Goal: Information Seeking & Learning: Learn about a topic

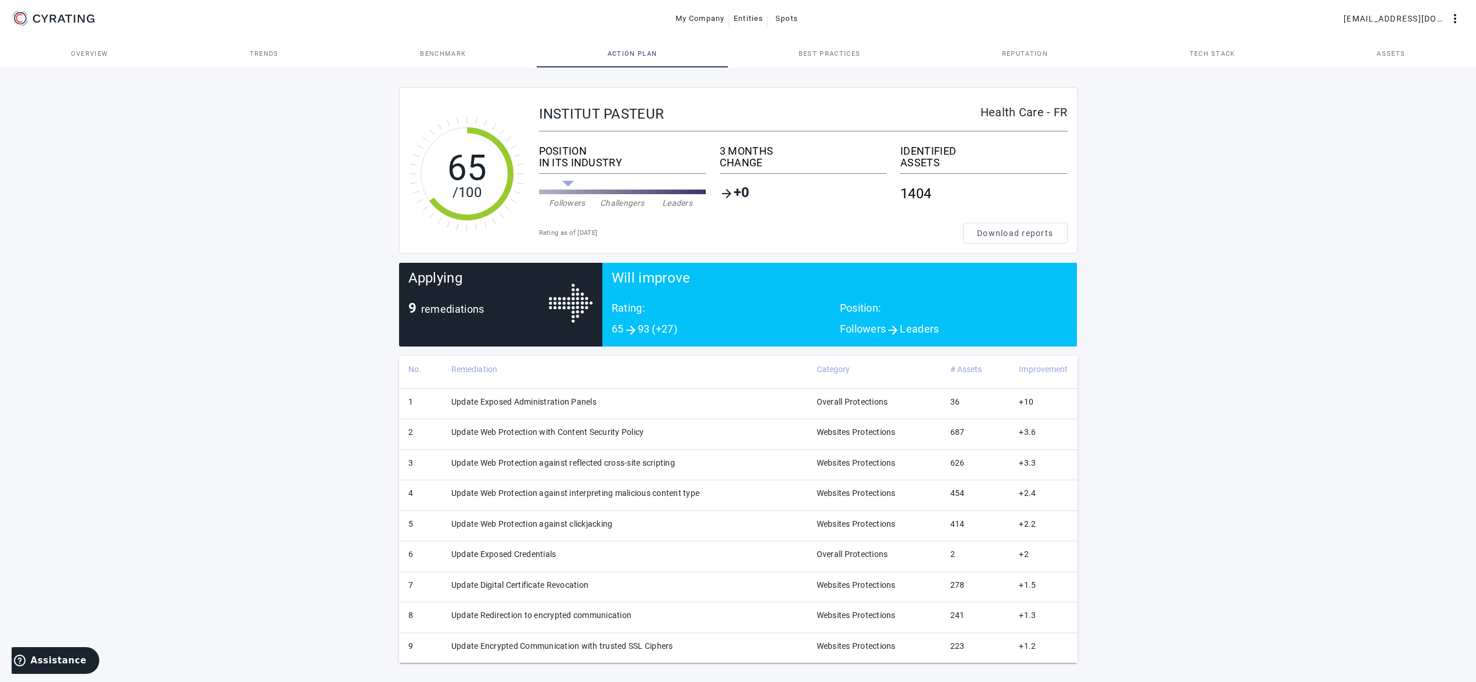
click at [222, 530] on div "65 /100 INSTITUT PASTEUR Health Care - FR POSITION IN ITS INDUSTRY Followers Ch…" at bounding box center [738, 374] width 1476 height 618
click at [1275, 331] on div "65 /100 INSTITUT PASTEUR Health Care - FR POSITION IN ITS INDUSTRY Followers Ch…" at bounding box center [738, 374] width 1476 height 618
drag, startPoint x: 233, startPoint y: 357, endPoint x: 246, endPoint y: 359, distance: 12.9
click at [233, 359] on div "65 /100 INSTITUT PASTEUR Health Care - FR POSITION IN ITS INDUSTRY Followers Ch…" at bounding box center [738, 374] width 1476 height 618
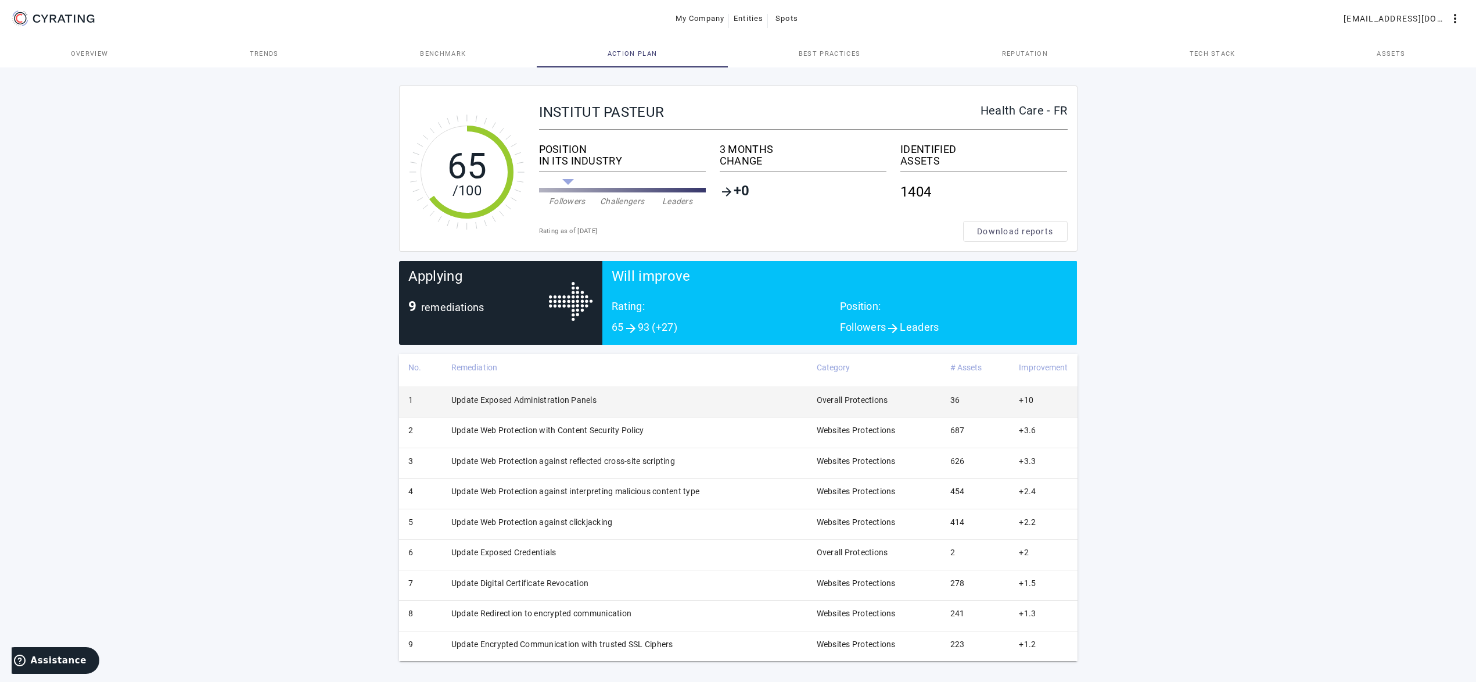
click at [600, 406] on td "Update Exposed Administration Panels" at bounding box center [624, 401] width 365 height 30
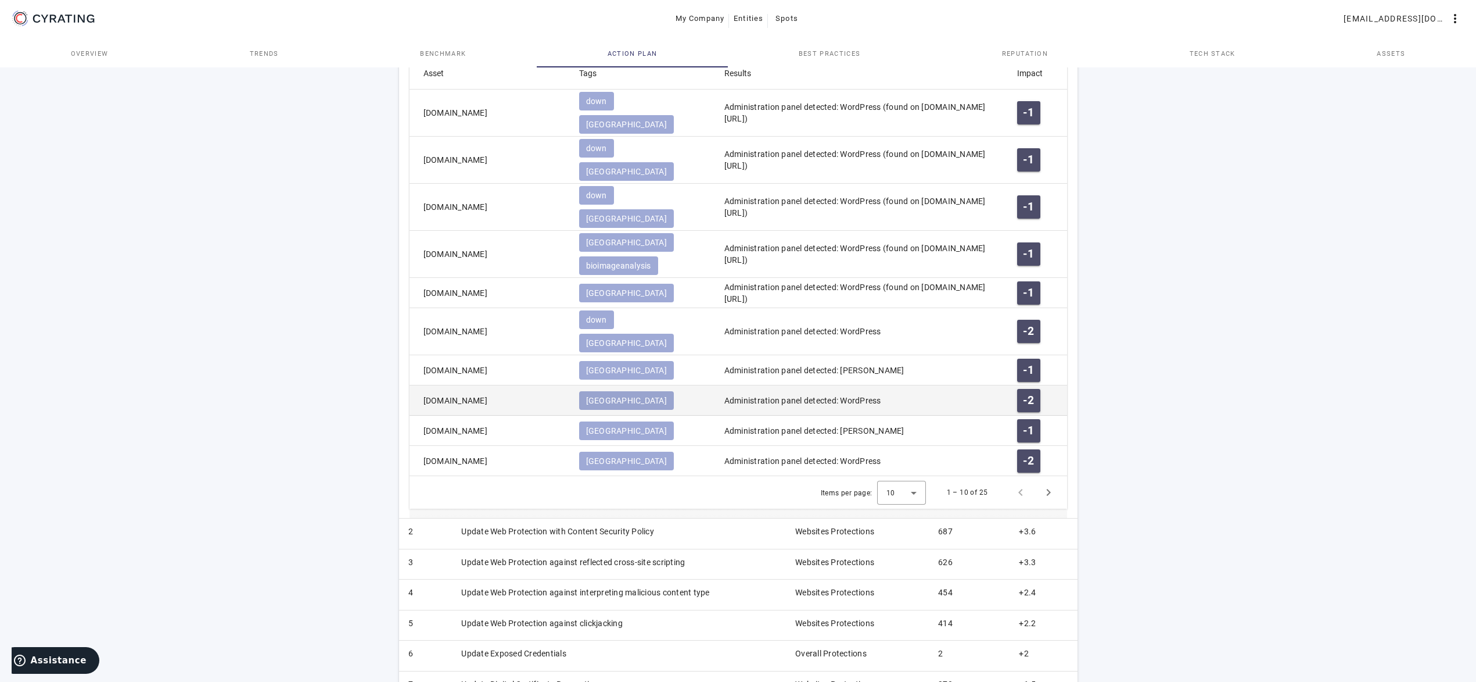
scroll to position [476, 0]
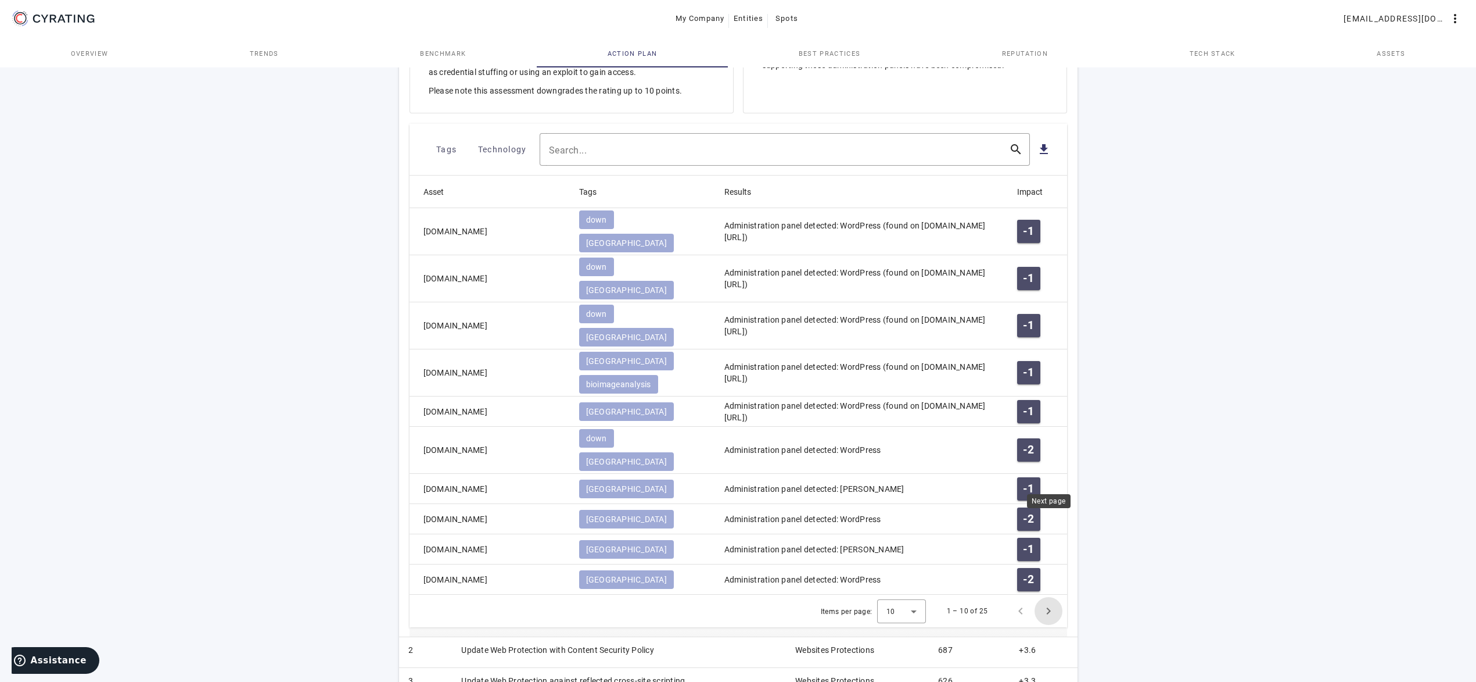
click at [1049, 597] on span "Next page" at bounding box center [1049, 611] width 28 height 28
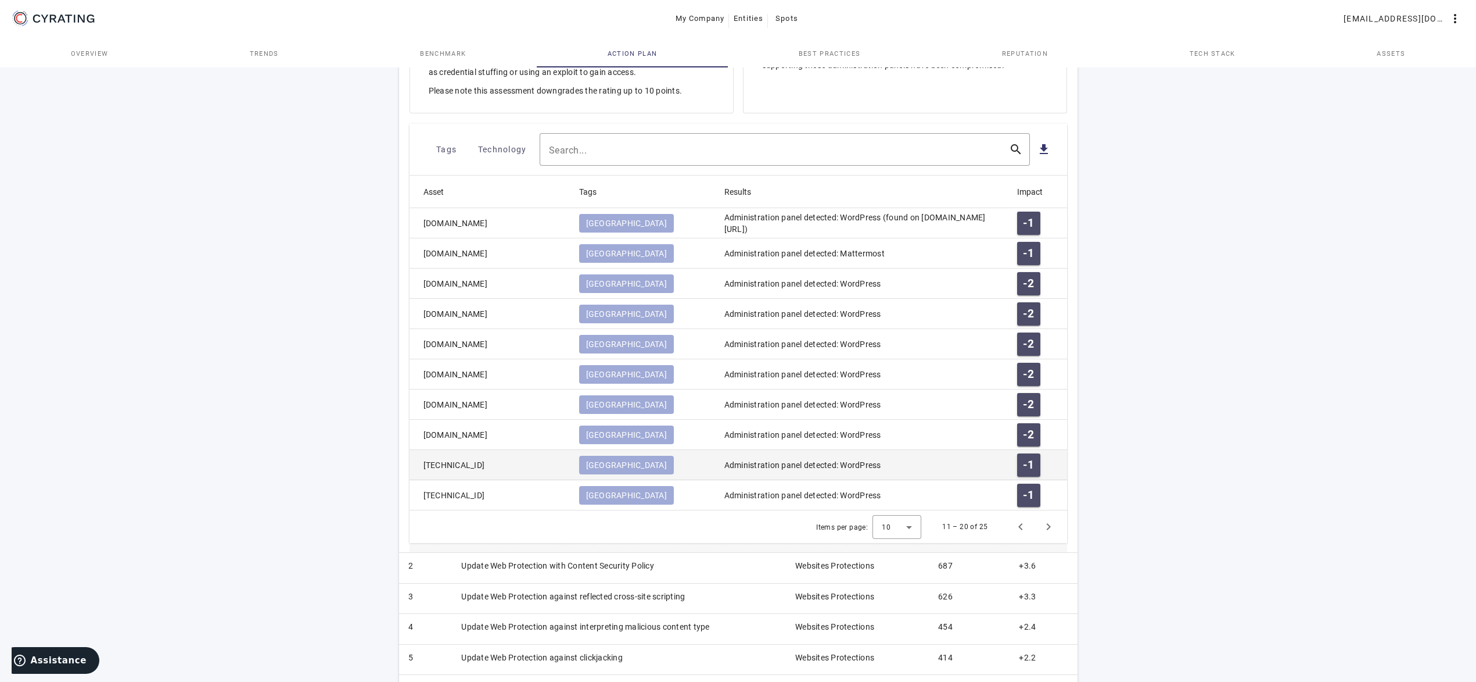
click at [457, 467] on mat-cell "[TECHNICAL_ID]" at bounding box center [490, 465] width 160 height 30
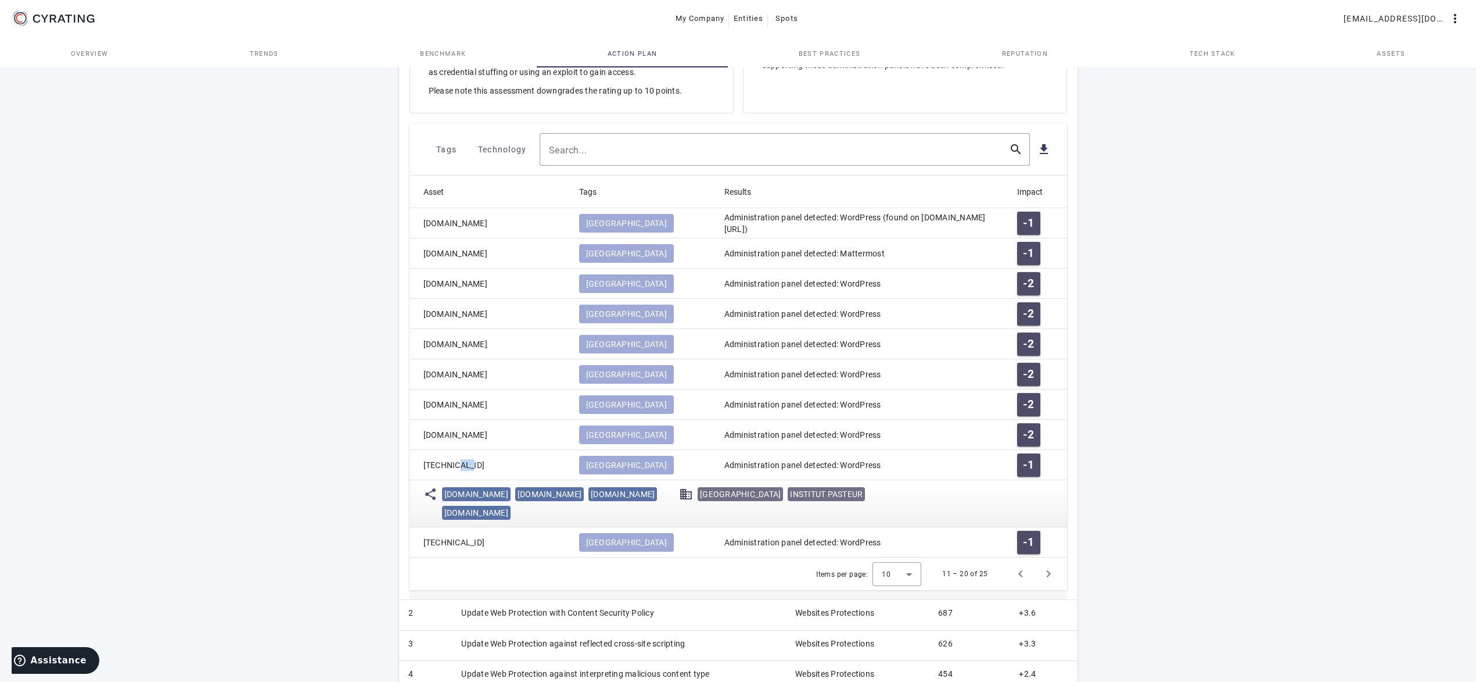
click at [457, 467] on mat-cell "[TECHNICAL_ID]" at bounding box center [490, 465] width 160 height 30
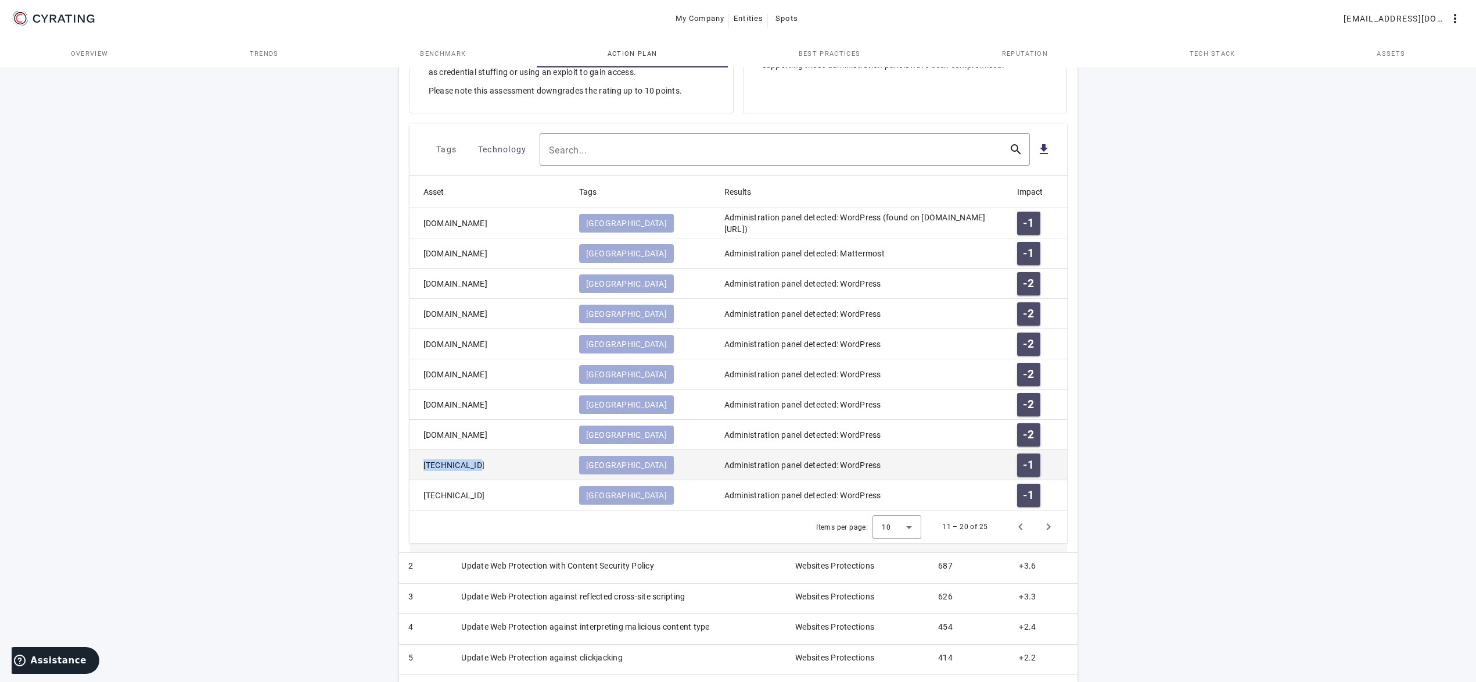
drag, startPoint x: 480, startPoint y: 460, endPoint x: 423, endPoint y: 467, distance: 57.4
click at [423, 467] on mat-cell "[TECHNICAL_ID]" at bounding box center [490, 465] width 160 height 30
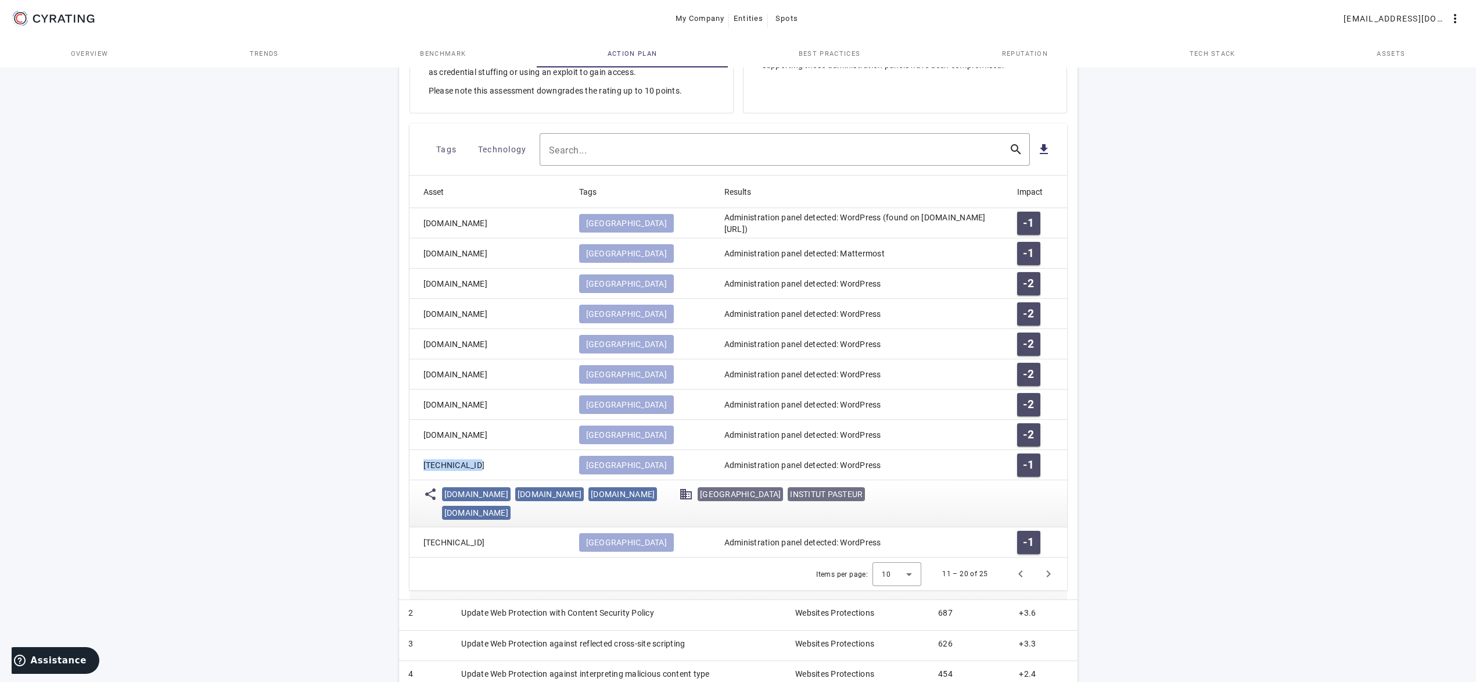
copy mat-cell "[TECHNICAL_ID]"
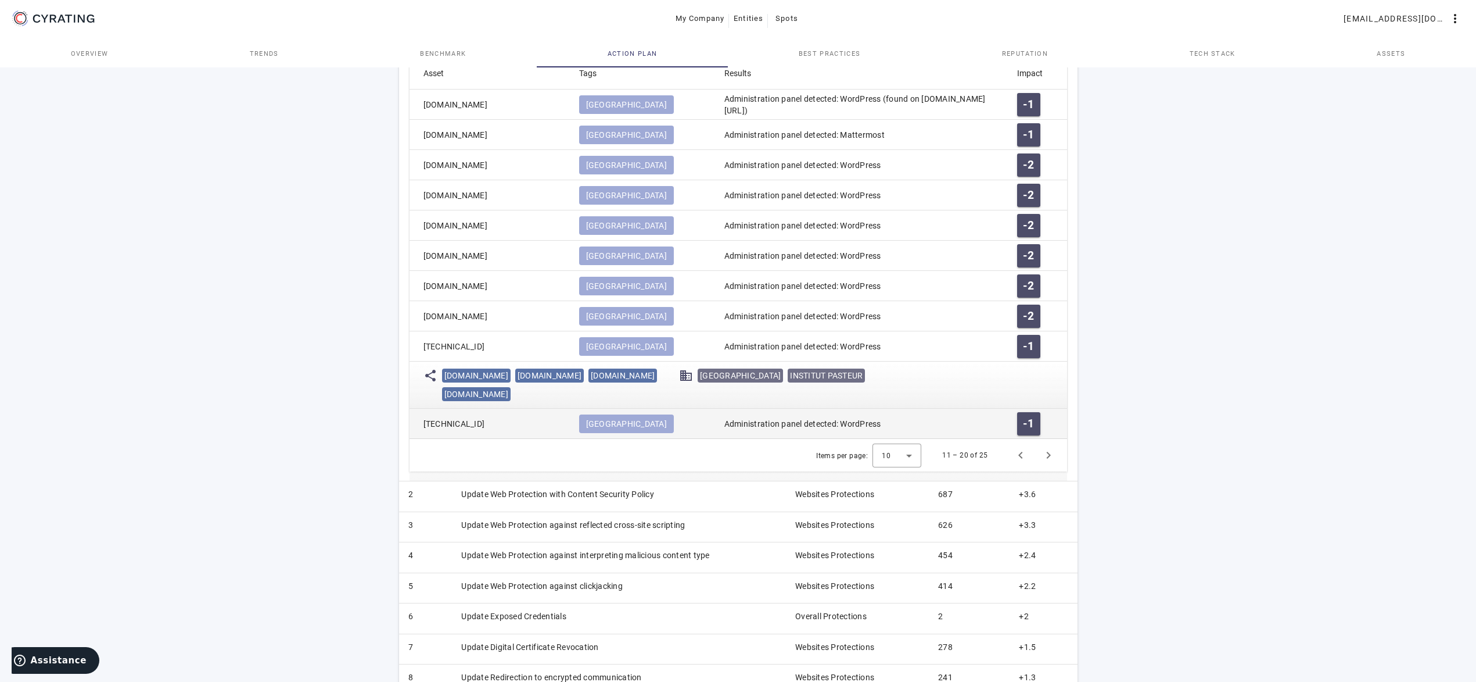
click at [461, 422] on mat-cell "[TECHNICAL_ID]" at bounding box center [490, 423] width 160 height 30
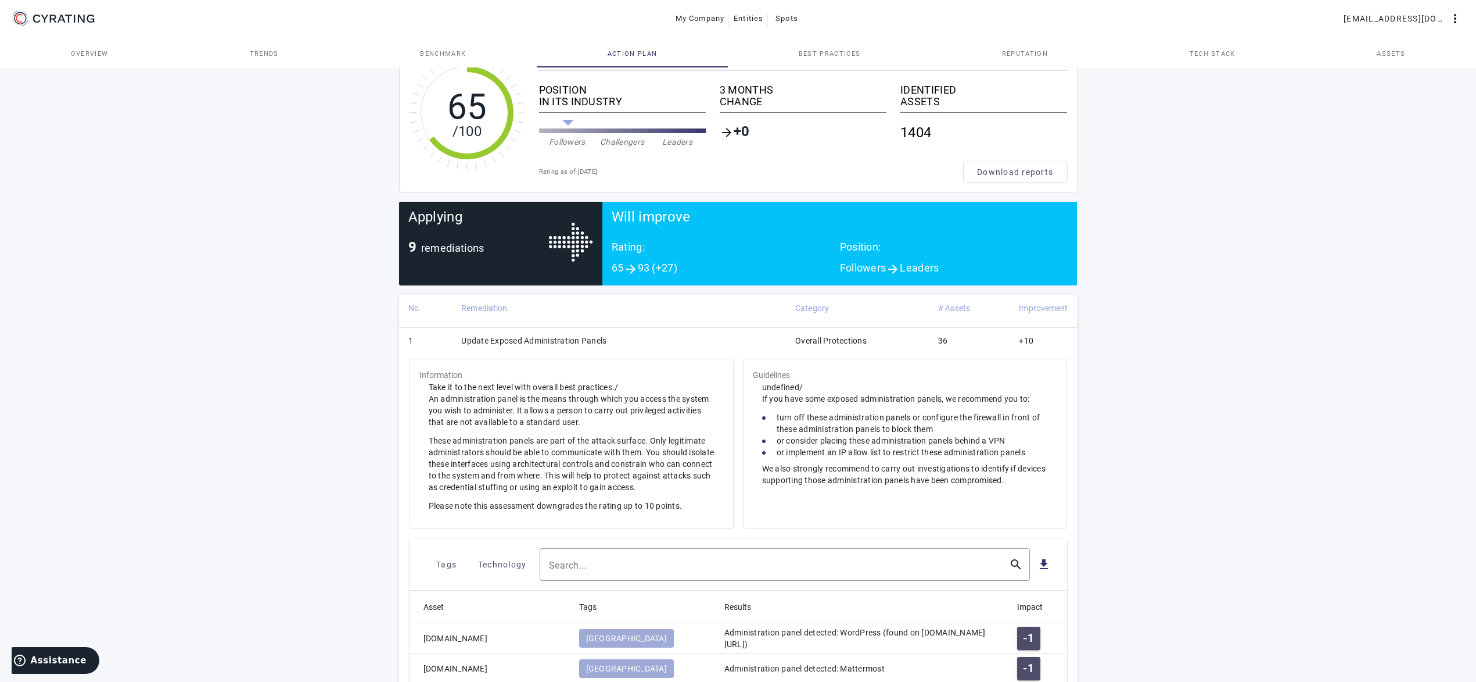
scroll to position [239, 0]
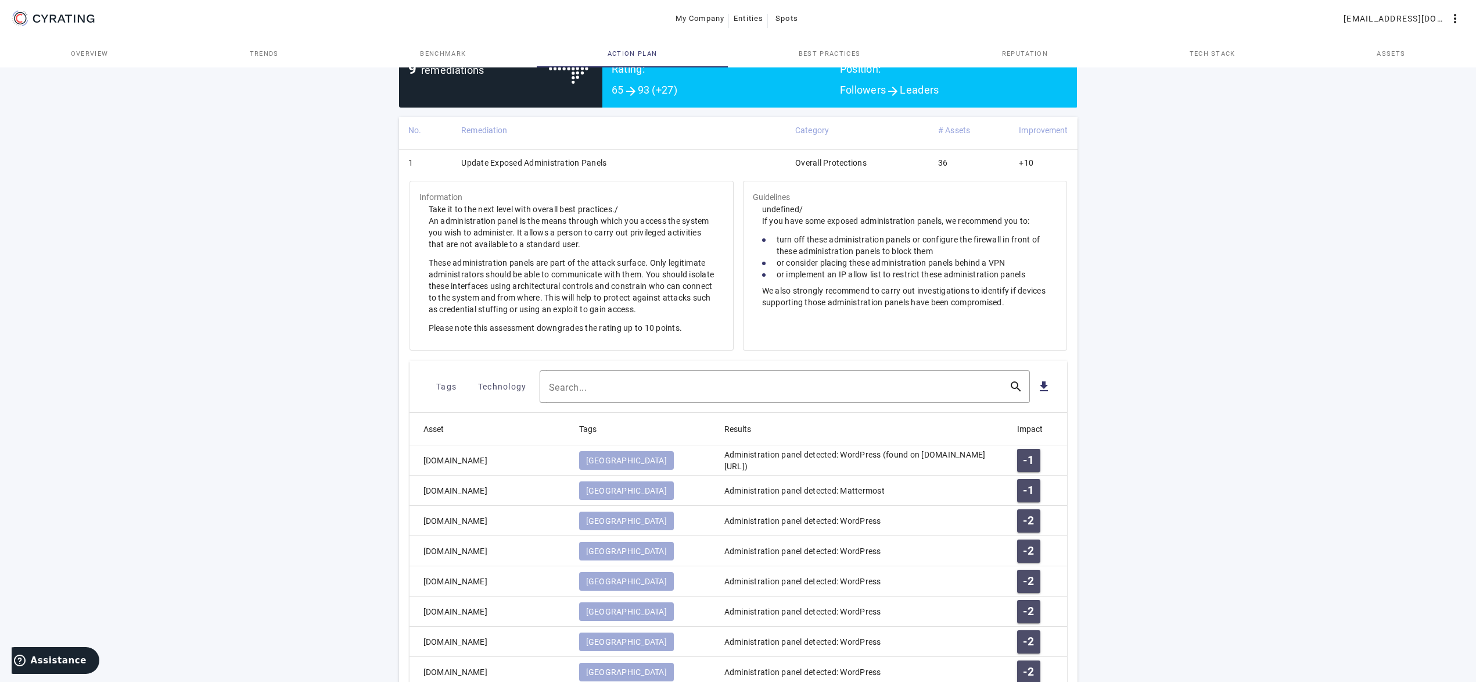
click at [544, 170] on td "Update Exposed Administration Panels" at bounding box center [619, 164] width 334 height 30
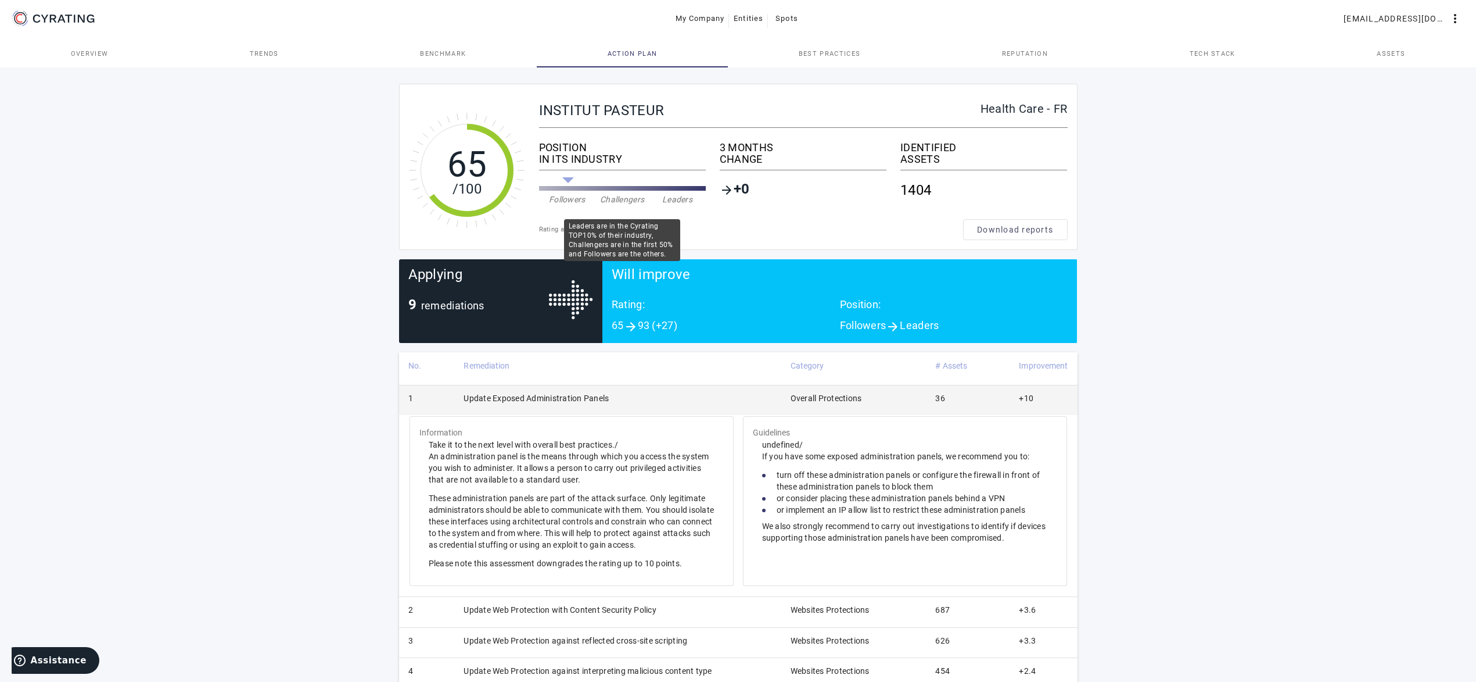
scroll to position [2, 0]
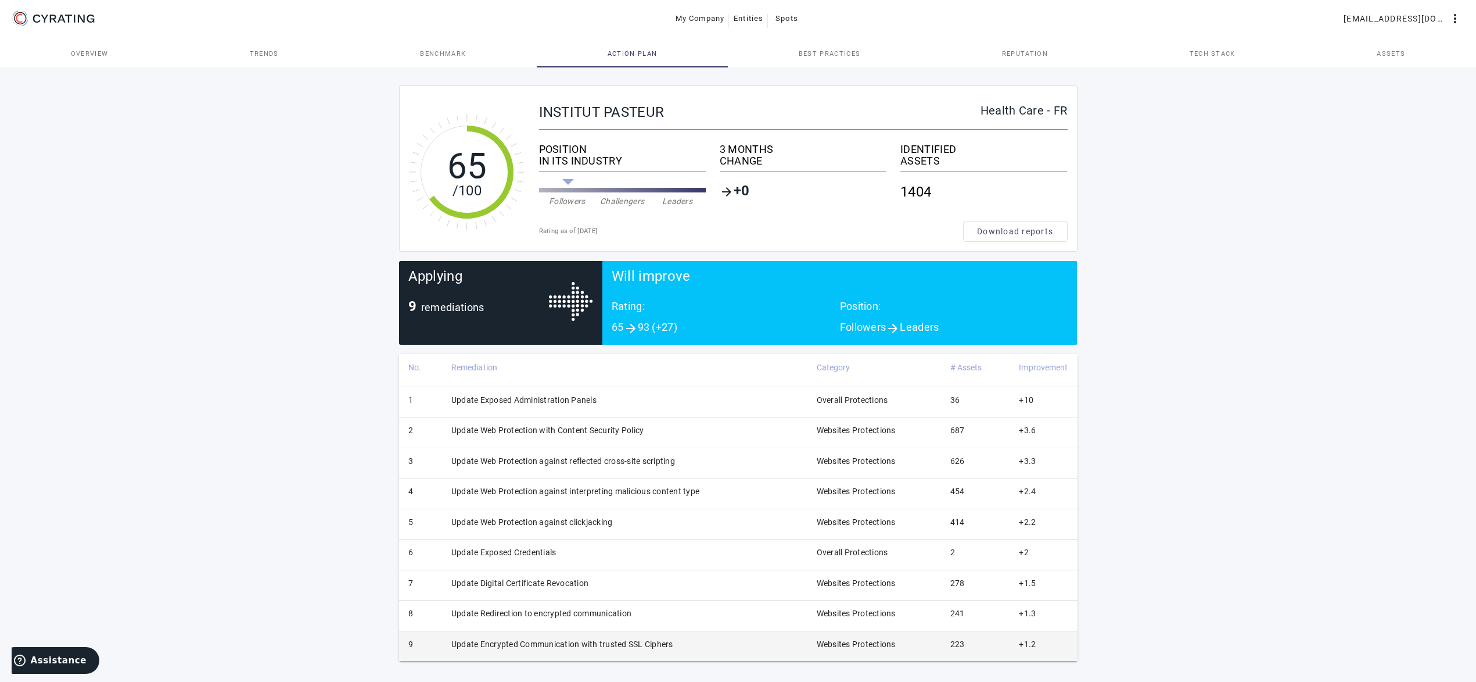
click at [589, 637] on td "Update Encrypted Communication with trusted SSL Ciphers" at bounding box center [624, 645] width 365 height 30
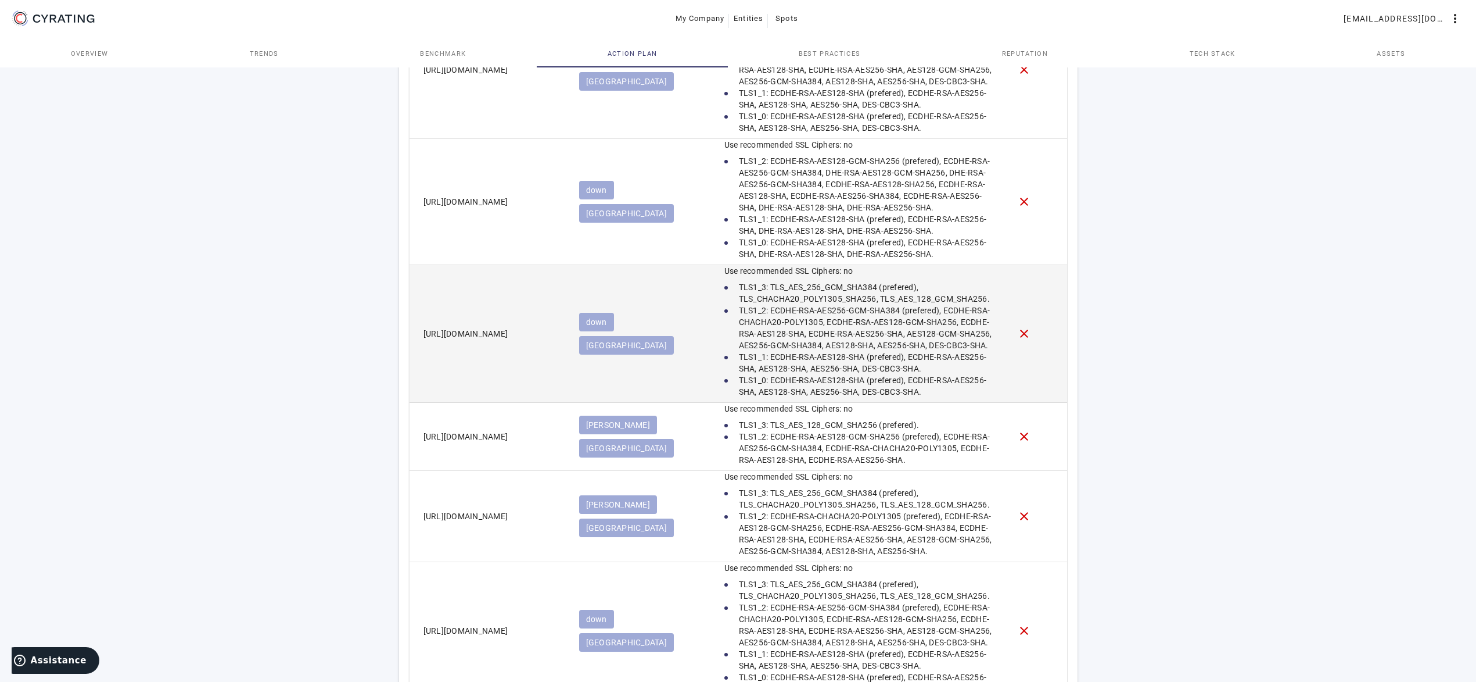
scroll to position [1187, 0]
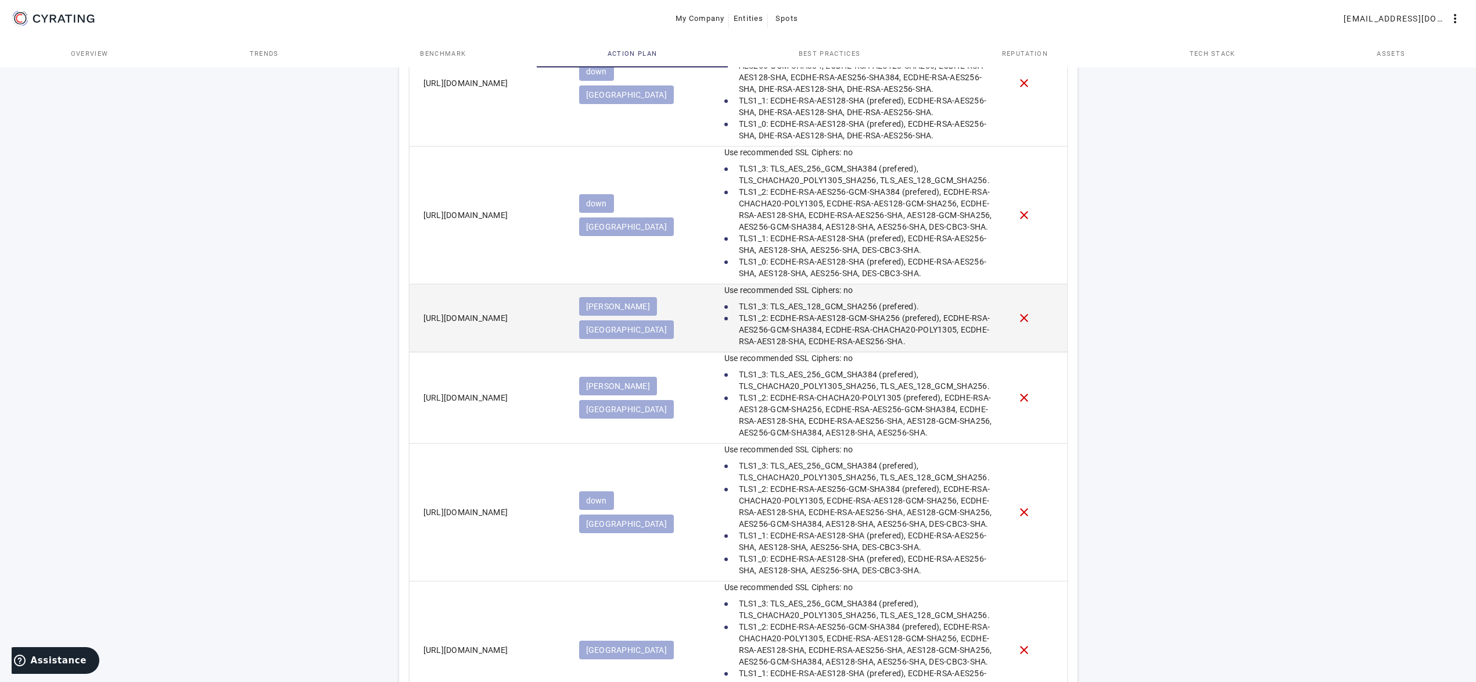
drag, startPoint x: 536, startPoint y: 318, endPoint x: 417, endPoint y: 318, distance: 118.5
click at [417, 318] on mat-cell "[URL][DOMAIN_NAME]" at bounding box center [490, 318] width 160 height 68
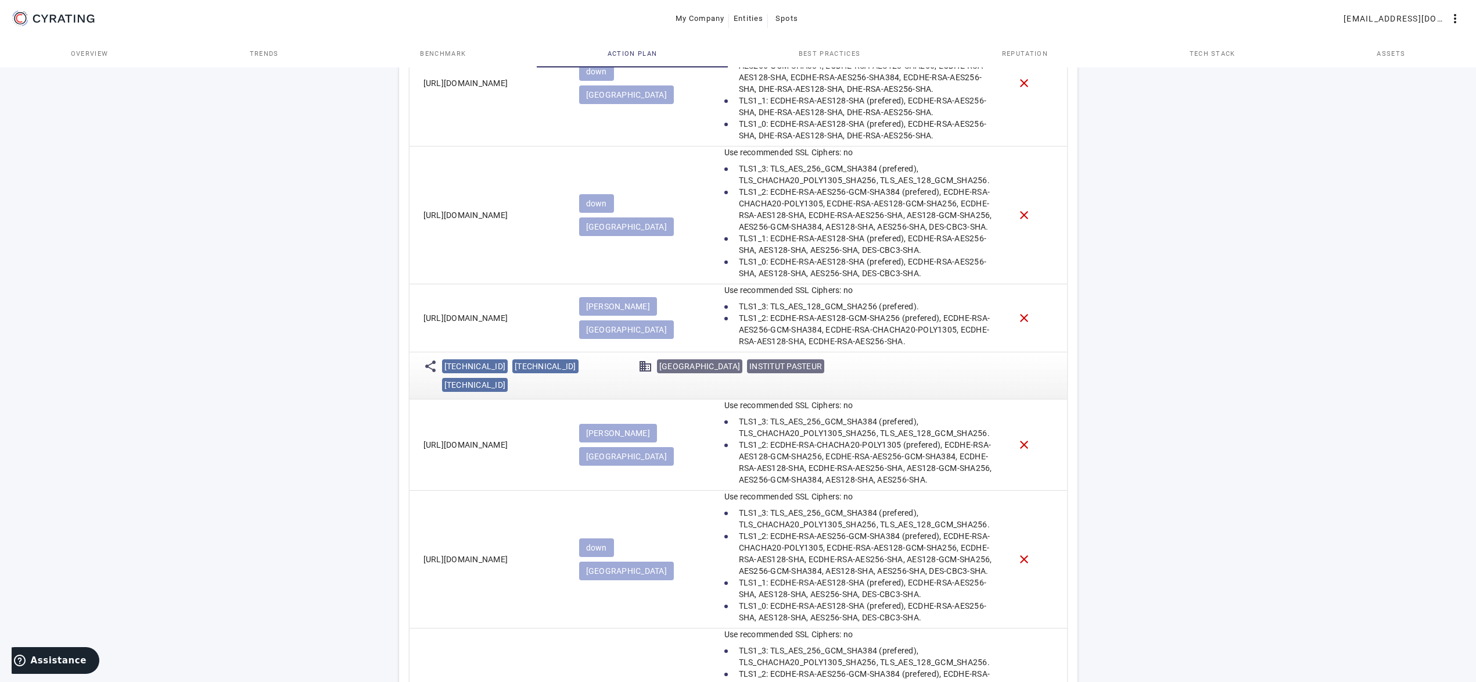
copy mat-cell "[URL][DOMAIN_NAME]"
click at [863, 323] on li "TLS1_2: ECDHE-RSA-AES128-GCM-SHA256 (prefered), ECDHE-RSA-AES256-GCM-SHA384, EC…" at bounding box center [862, 329] width 274 height 35
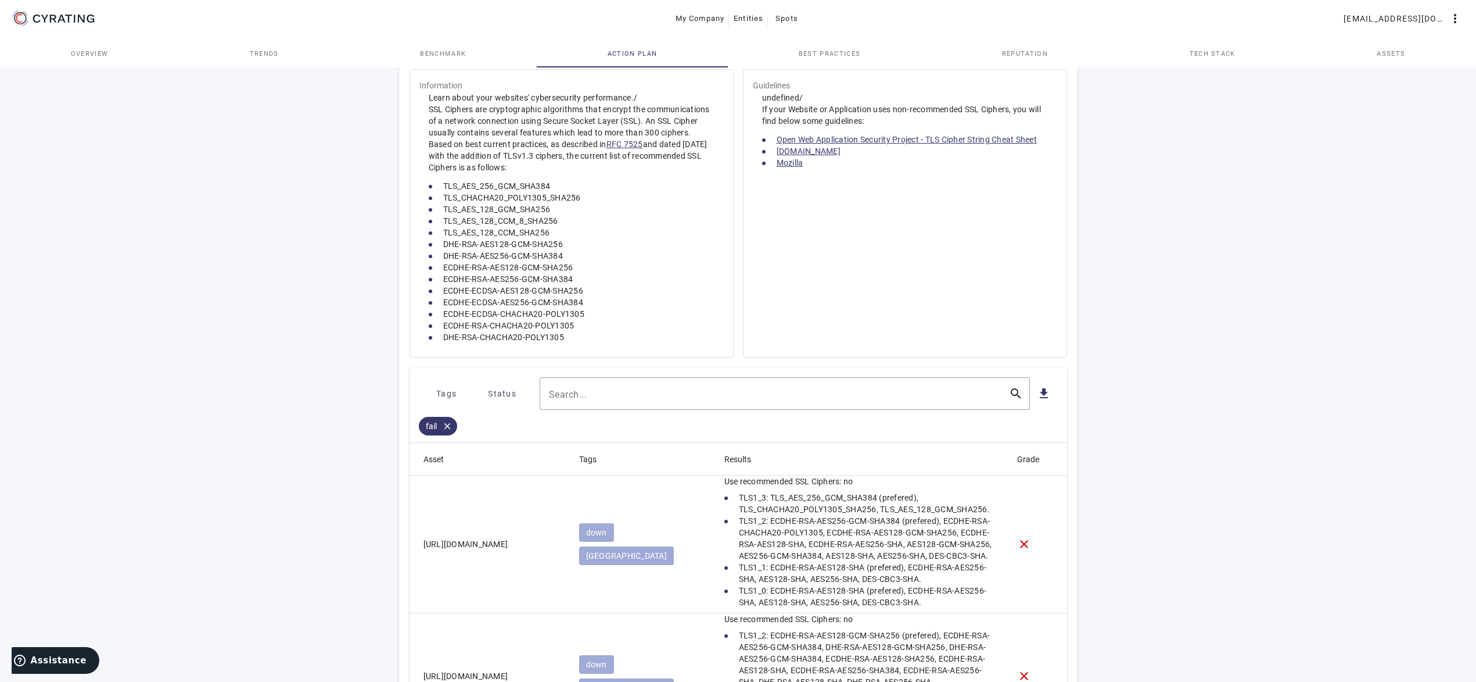
scroll to position [535, 0]
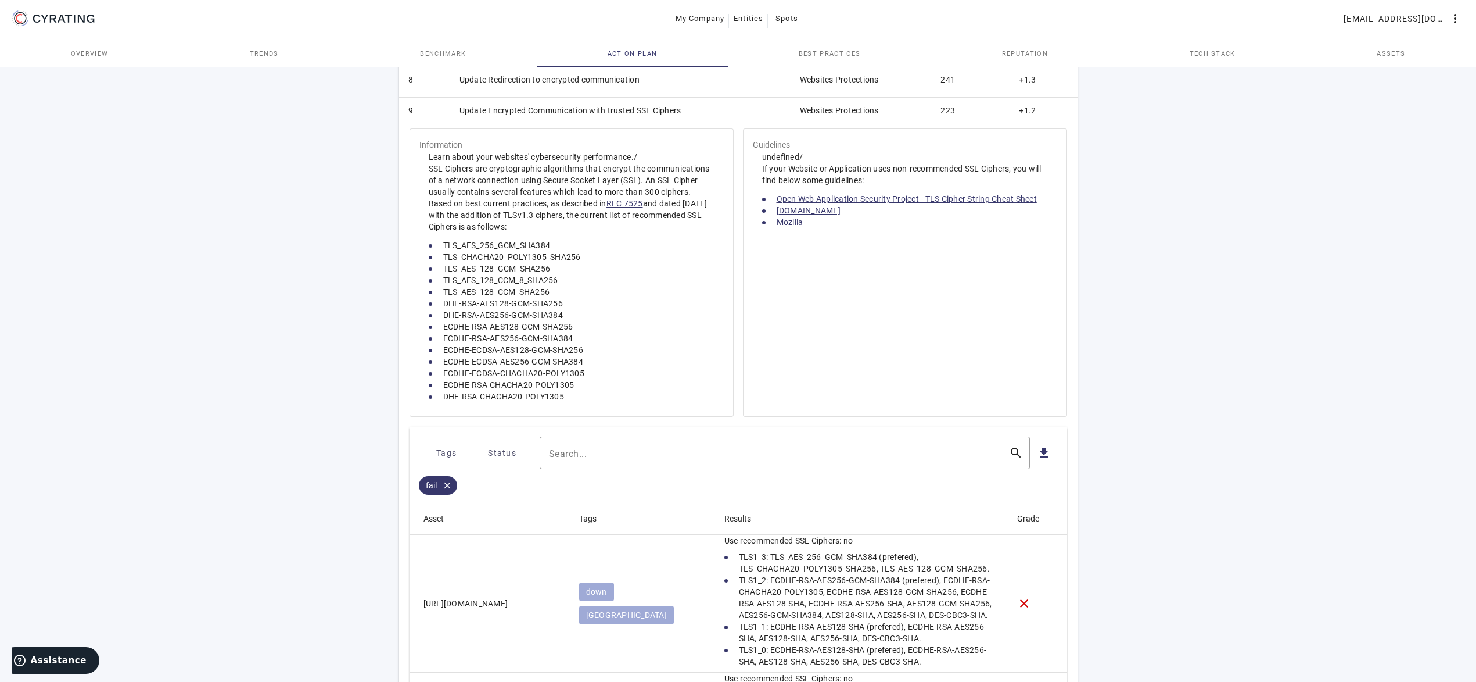
drag, startPoint x: 527, startPoint y: 228, endPoint x: 413, endPoint y: 151, distance: 137.8
click at [413, 150] on mat-card "Information Learn about your websites' cybersecurity performance./ SSL Ciphers …" at bounding box center [572, 272] width 324 height 288
click at [722, 365] on mat-card-content "Learn about your websites' cybersecurity performance./ SSL Ciphers are cryptogr…" at bounding box center [572, 283] width 304 height 265
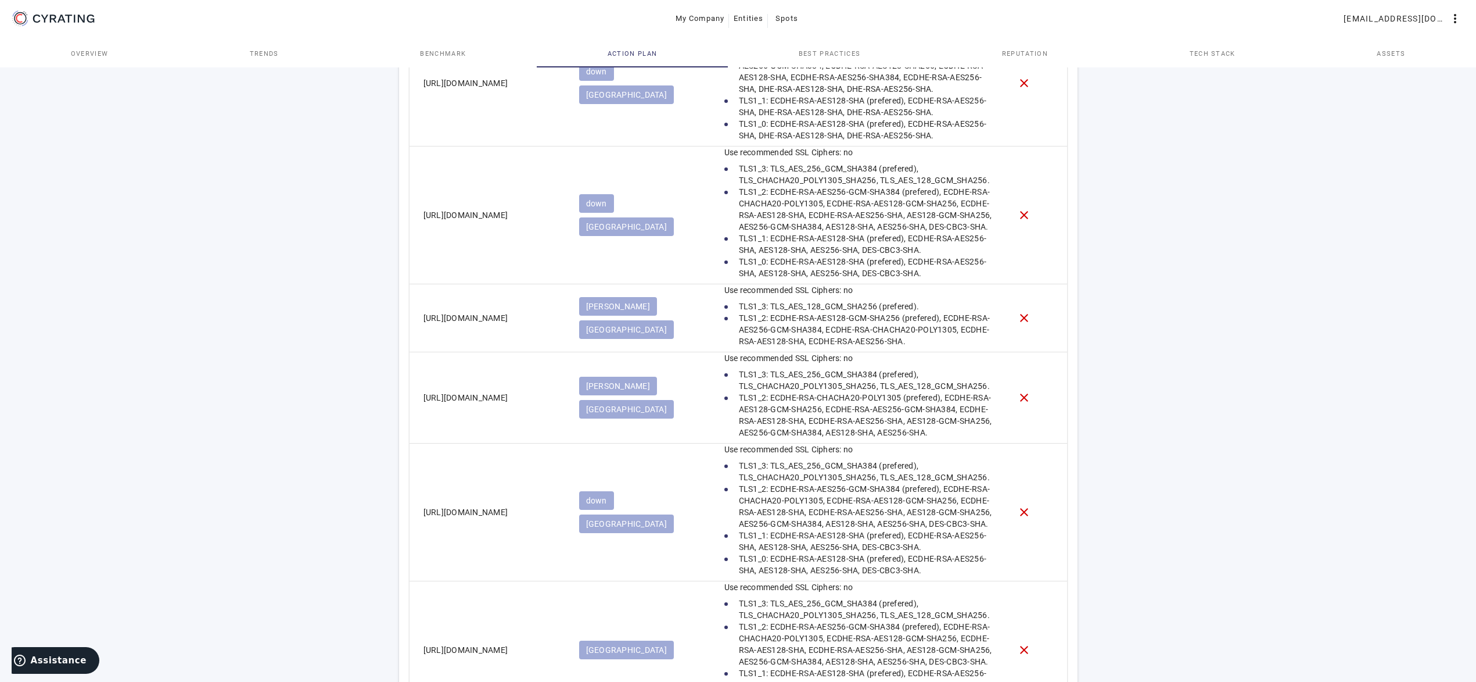
scroll to position [1306, 0]
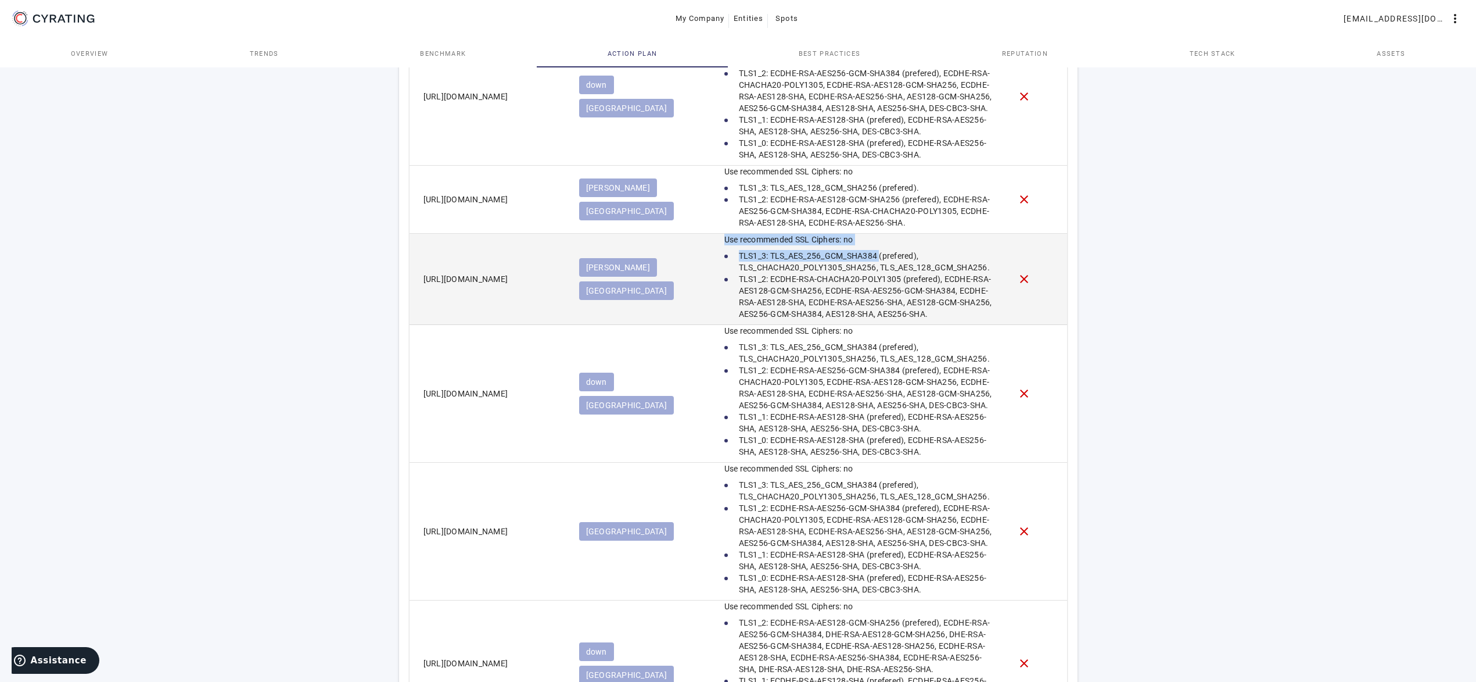
drag, startPoint x: 873, startPoint y: 239, endPoint x: 726, endPoint y: 236, distance: 147.6
click at [726, 235] on mat-cell "Use recommended SSL Ciphers: no TLS1_3: TLS_AES_256_GCM_SHA384 (prefered), TLS_…" at bounding box center [861, 279] width 293 height 91
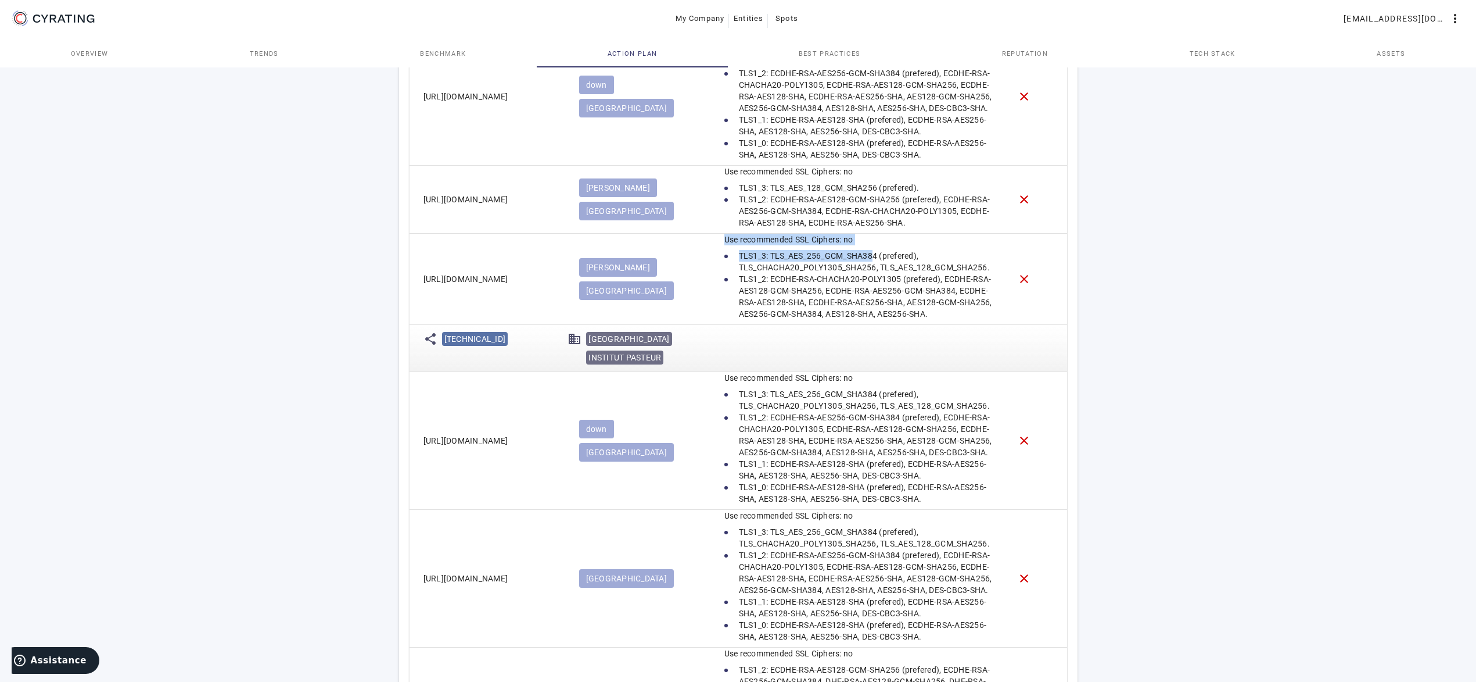
drag, startPoint x: 712, startPoint y: 240, endPoint x: 873, endPoint y: 239, distance: 161.0
click at [715, 239] on mat-cell "[PERSON_NAME] paris" at bounding box center [642, 279] width 145 height 91
